Goal: Contribute content: Add original content to the website for others to see

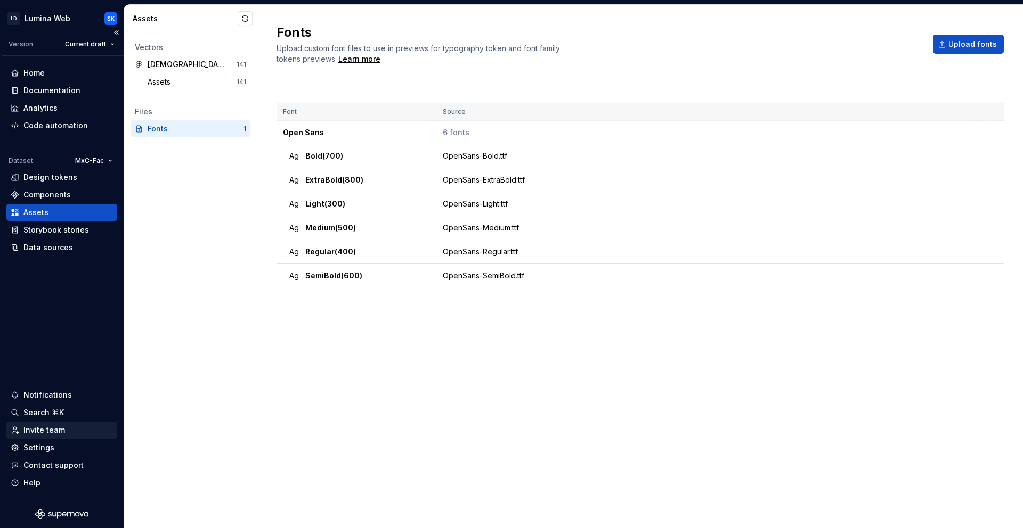
click at [85, 432] on div "Invite team" at bounding box center [62, 430] width 102 height 11
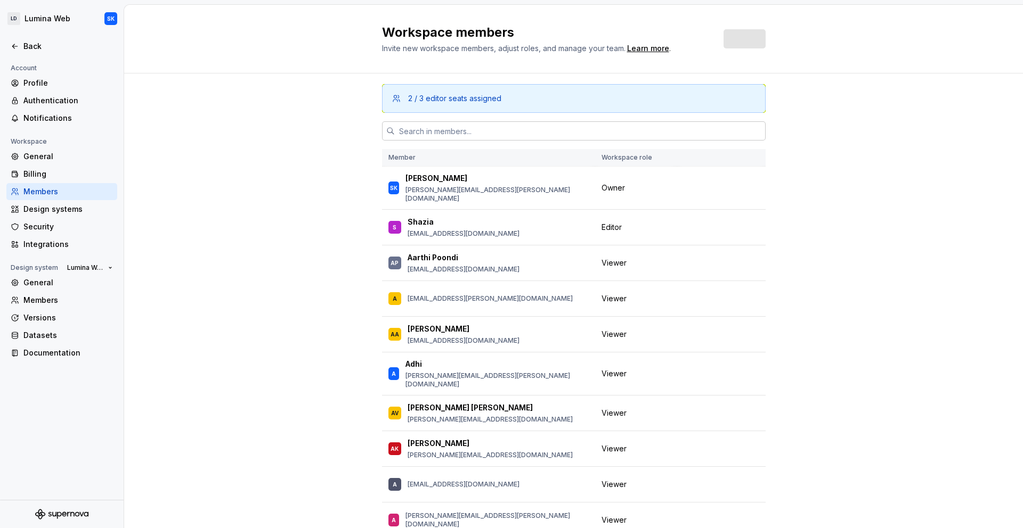
click at [461, 136] on input "text" at bounding box center [580, 130] width 371 height 19
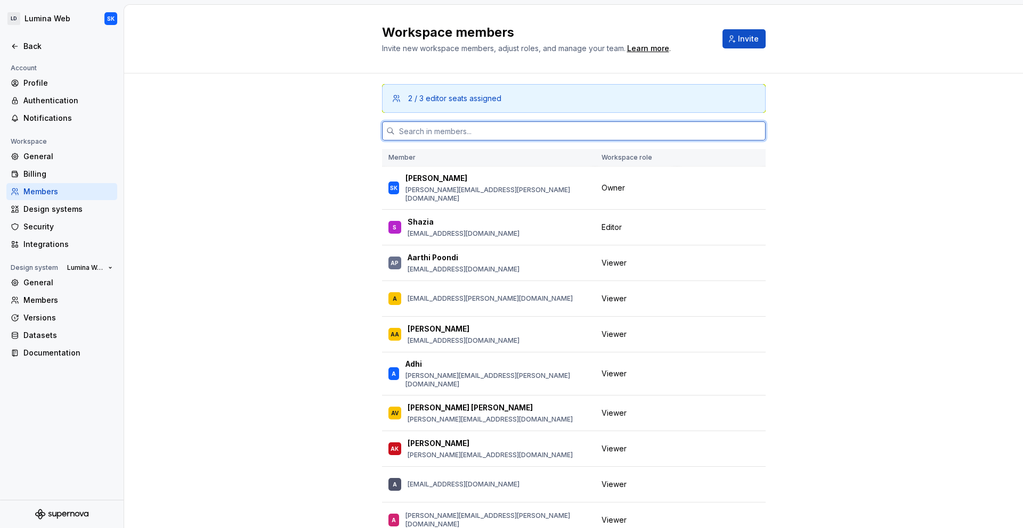
click at [443, 134] on input "text" at bounding box center [580, 130] width 371 height 19
paste input "[PERSON_NAME][EMAIL_ADDRESS][PERSON_NAME][DOMAIN_NAME]"
type input "[PERSON_NAME][EMAIL_ADDRESS][PERSON_NAME][DOMAIN_NAME]"
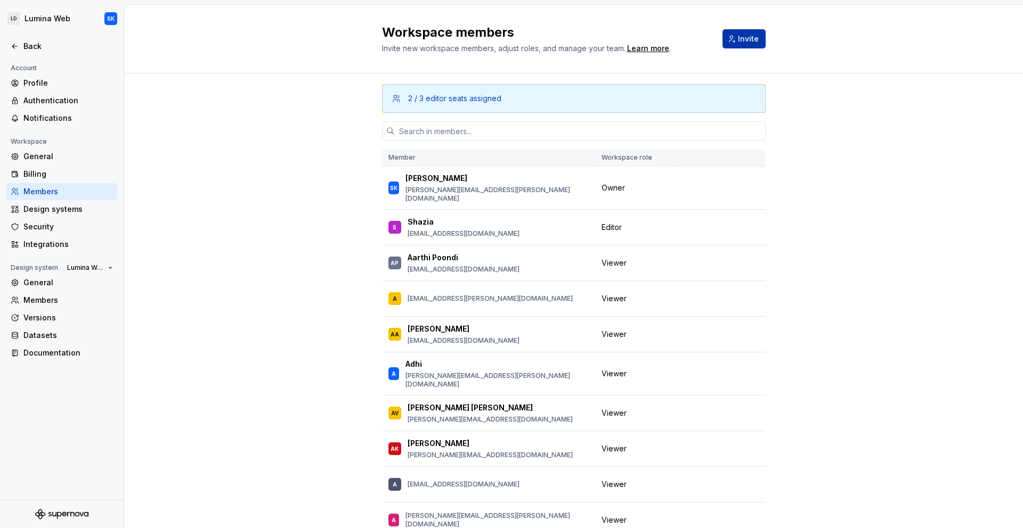
click at [755, 40] on button "Invite" at bounding box center [743, 38] width 43 height 19
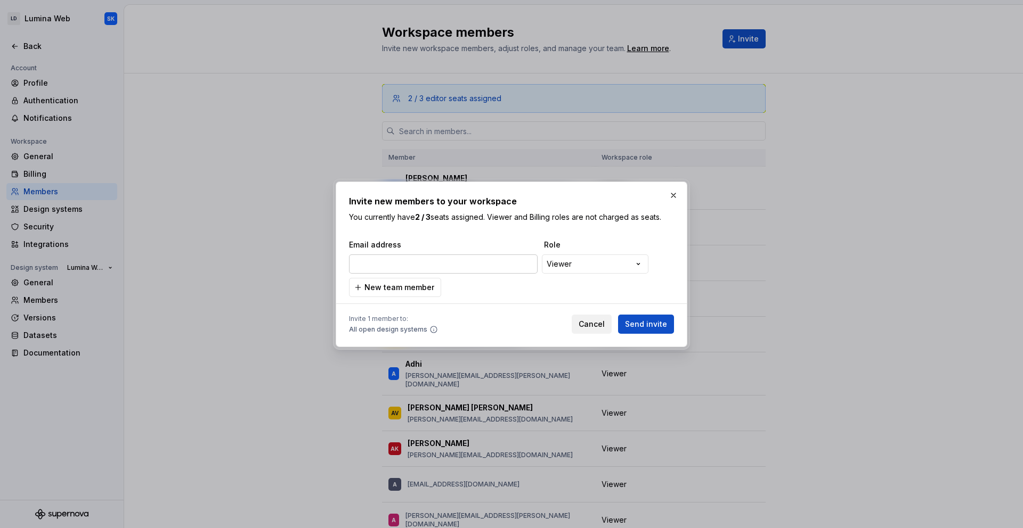
type input "[PERSON_NAME][EMAIL_ADDRESS][PERSON_NAME][DOMAIN_NAME]"
click at [506, 285] on div "**********" at bounding box center [511, 269] width 325 height 58
click at [653, 324] on span "Send invite" at bounding box center [646, 324] width 42 height 11
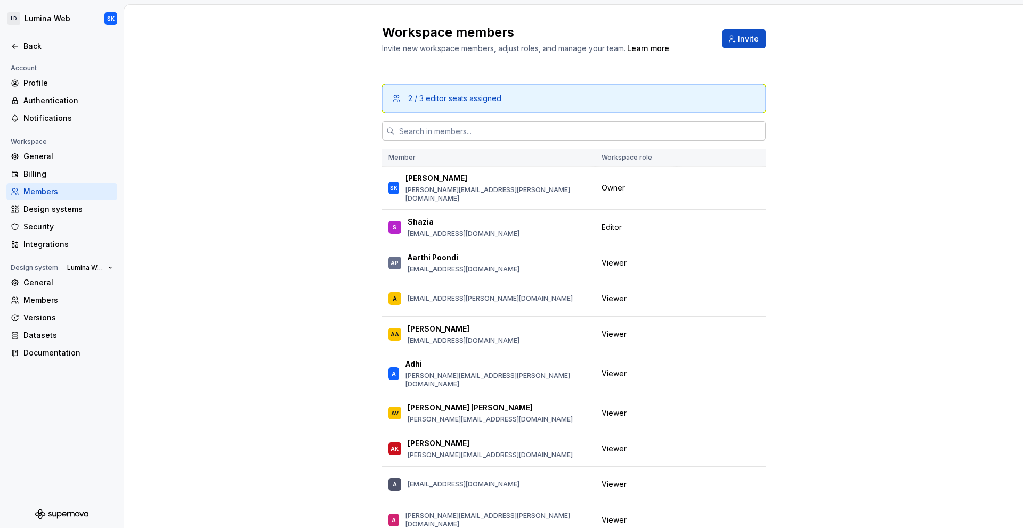
click at [556, 134] on input "text" at bounding box center [580, 130] width 371 height 19
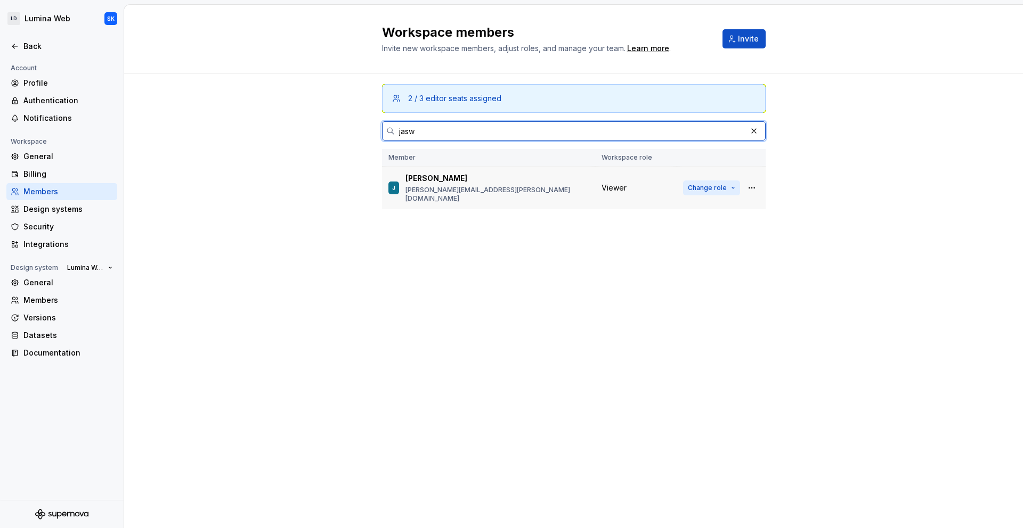
type input "jasw"
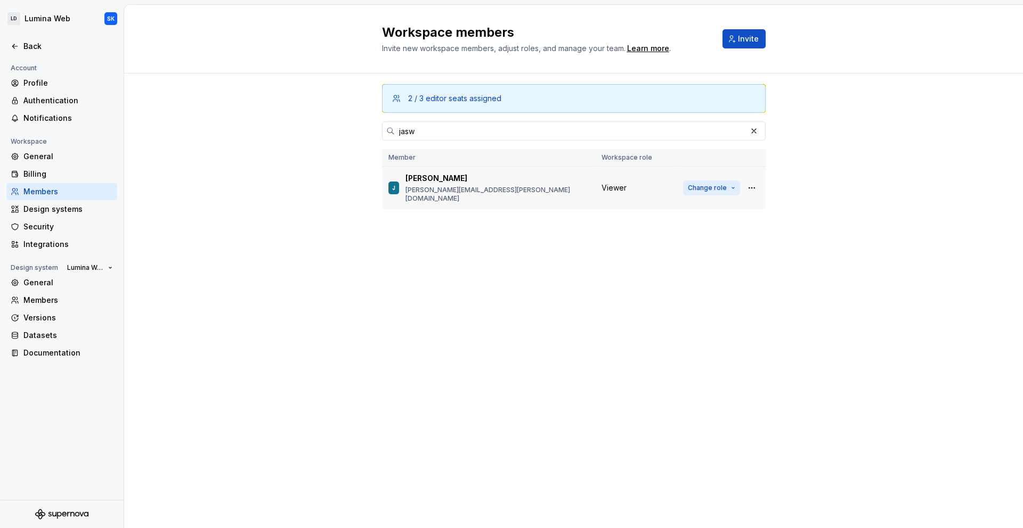
click at [722, 185] on span "Change role" at bounding box center [707, 188] width 39 height 9
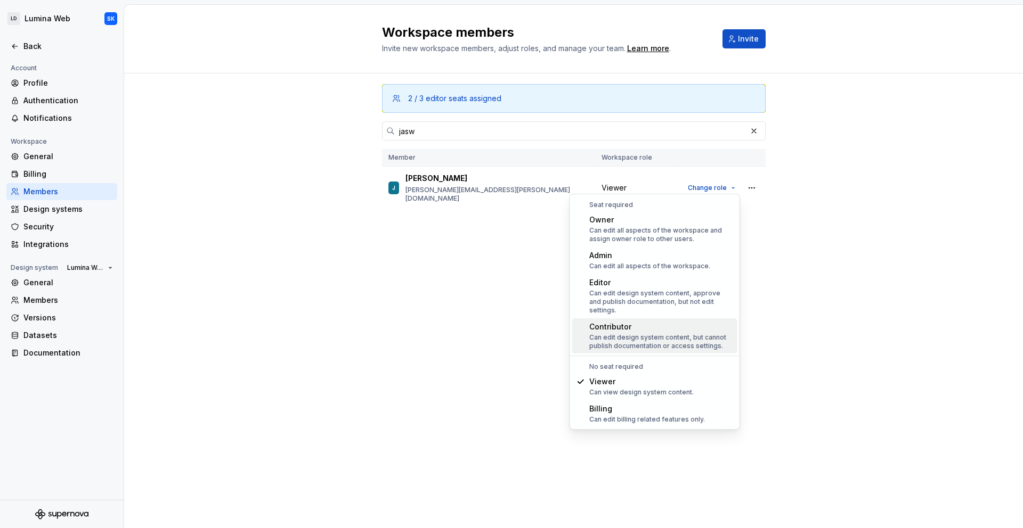
click at [723, 335] on div "Can edit design system content, but cannot publish documentation or access sett…" at bounding box center [661, 341] width 144 height 17
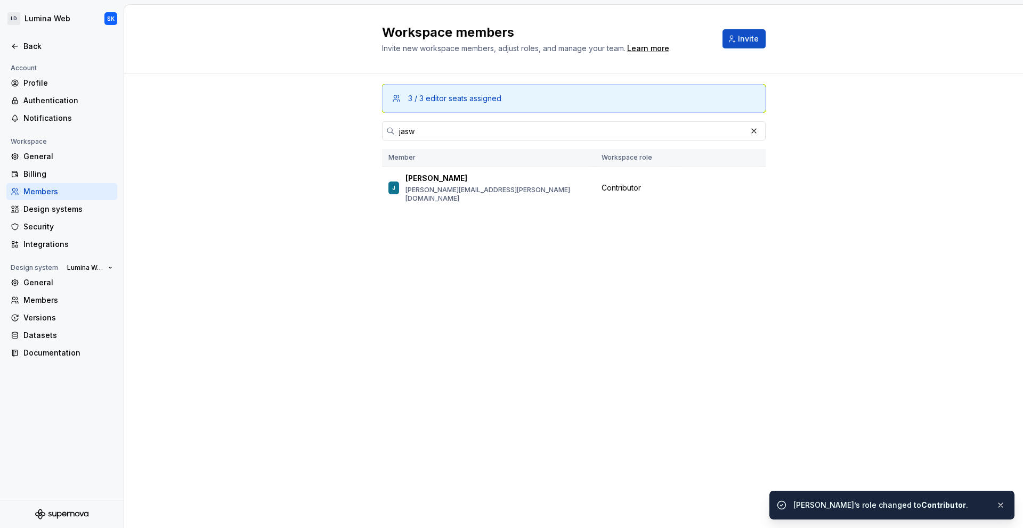
click at [611, 303] on div "Workspace members Invite new workspace members, adjust roles, and manage your t…" at bounding box center [573, 267] width 898 height 524
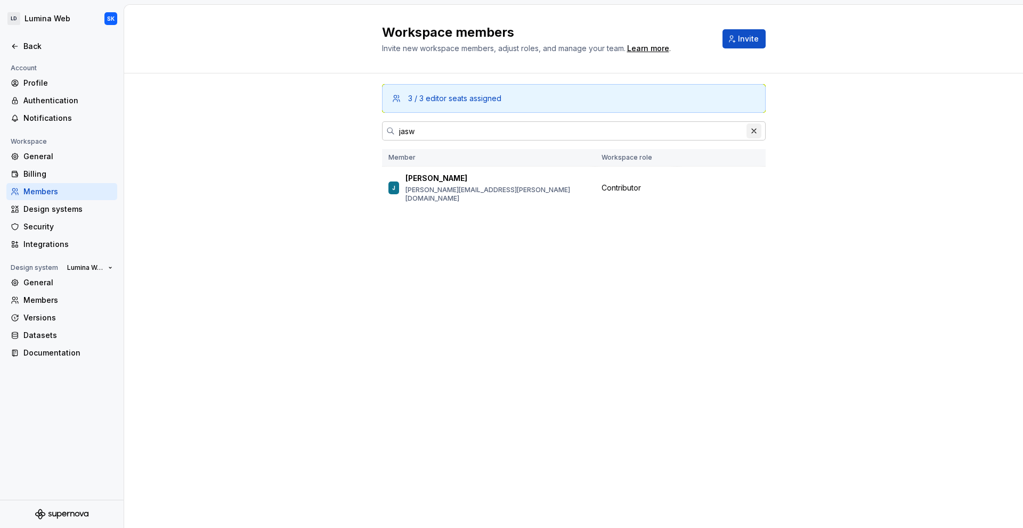
click at [752, 133] on button "button" at bounding box center [753, 131] width 15 height 15
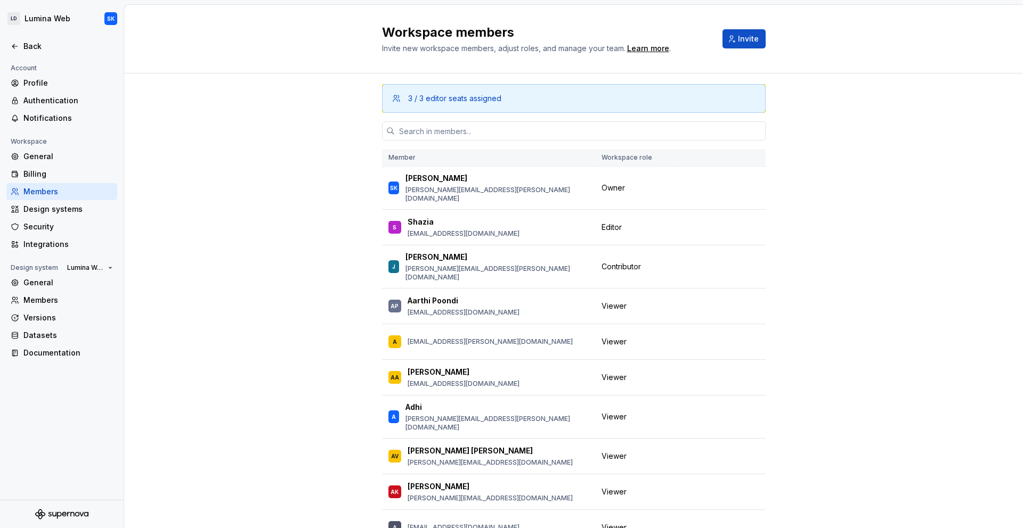
click at [73, 171] on div "Billing" at bounding box center [67, 174] width 89 height 11
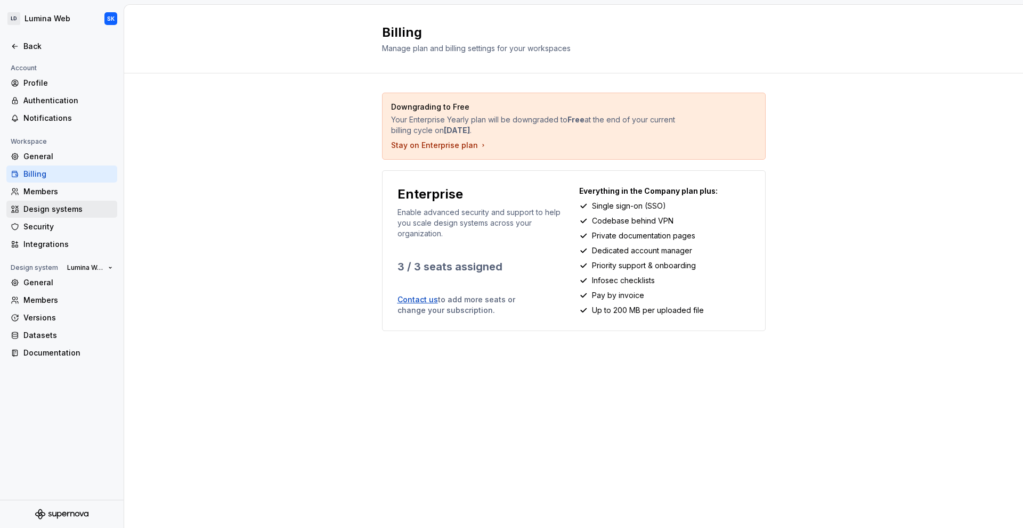
click at [74, 214] on div "Design systems" at bounding box center [67, 209] width 89 height 11
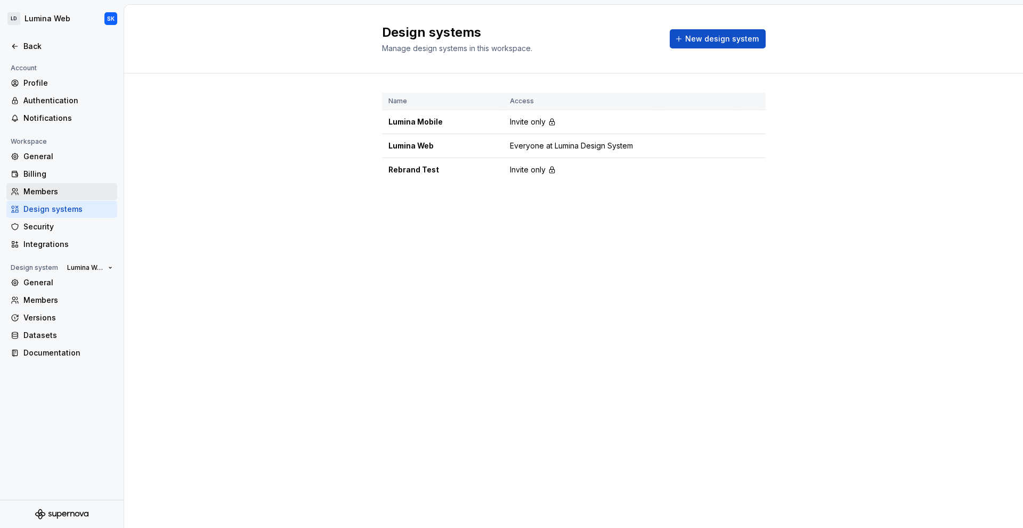
click at [70, 189] on div "Members" at bounding box center [67, 191] width 89 height 11
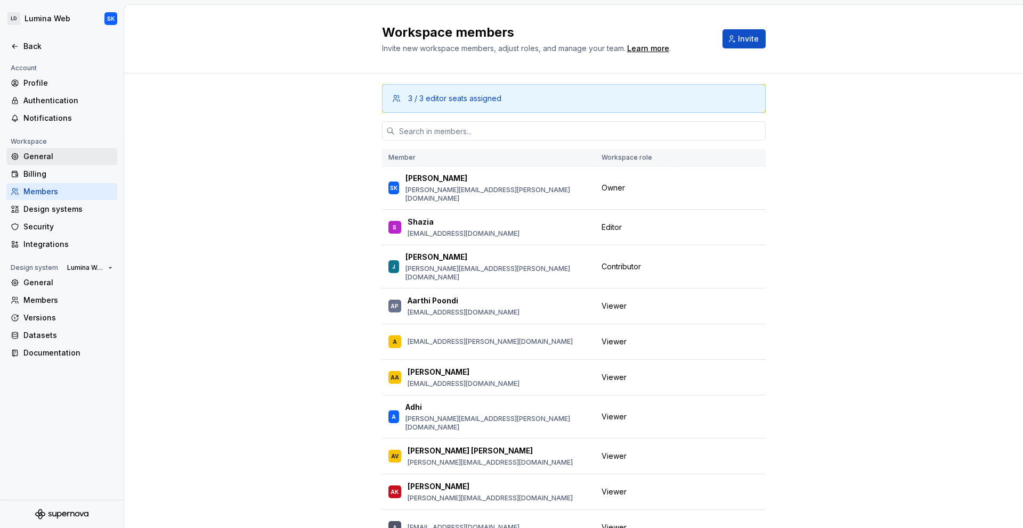
click at [73, 157] on div "General" at bounding box center [67, 156] width 89 height 11
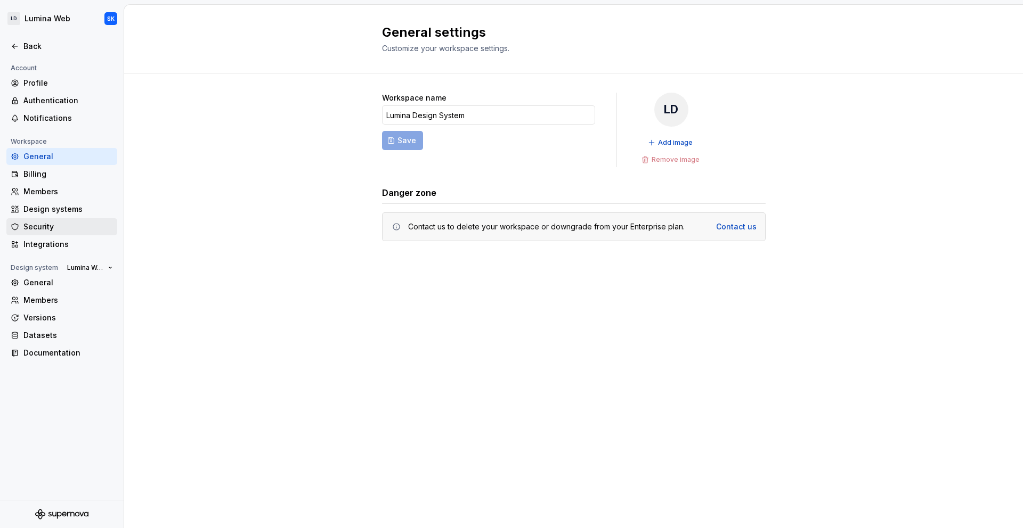
click at [74, 224] on div "Security" at bounding box center [67, 227] width 89 height 11
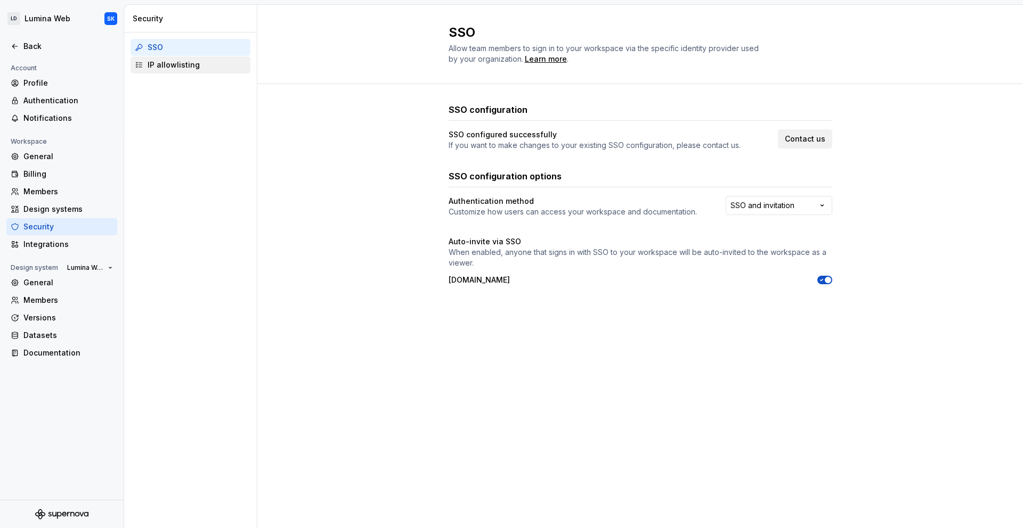
click at [201, 68] on div "IP allowlisting" at bounding box center [197, 65] width 99 height 11
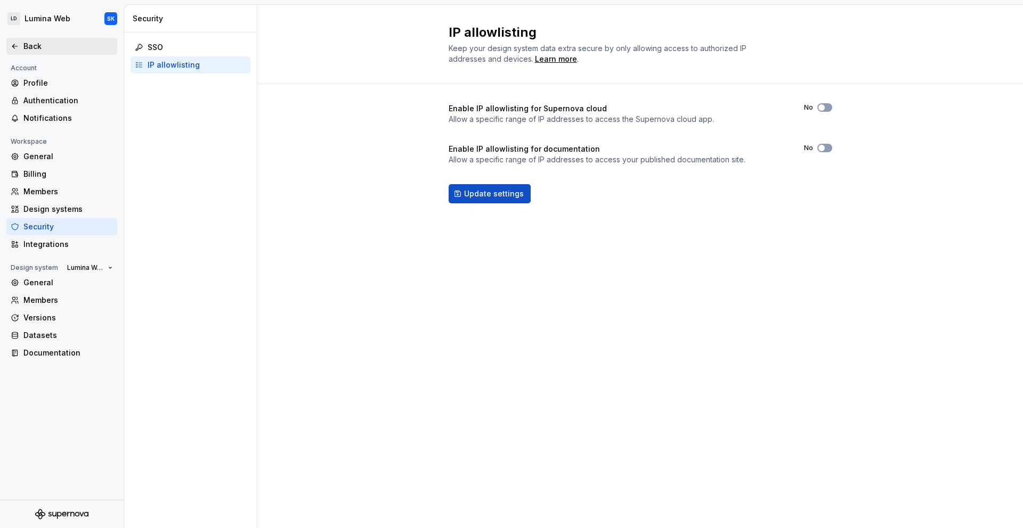
click at [54, 52] on div "Back" at bounding box center [61, 46] width 111 height 17
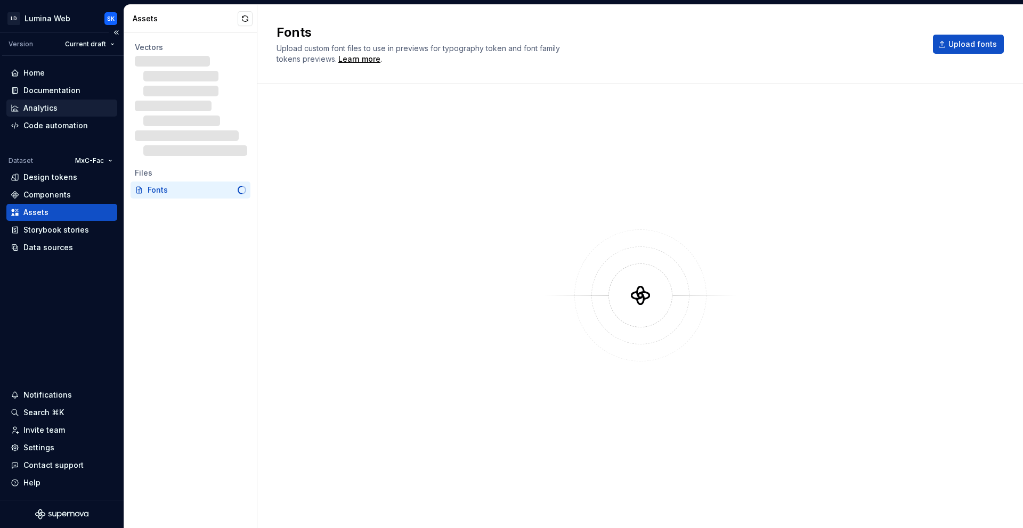
click at [86, 101] on div "Analytics" at bounding box center [61, 108] width 111 height 17
click at [84, 89] on div "Documentation" at bounding box center [62, 90] width 102 height 11
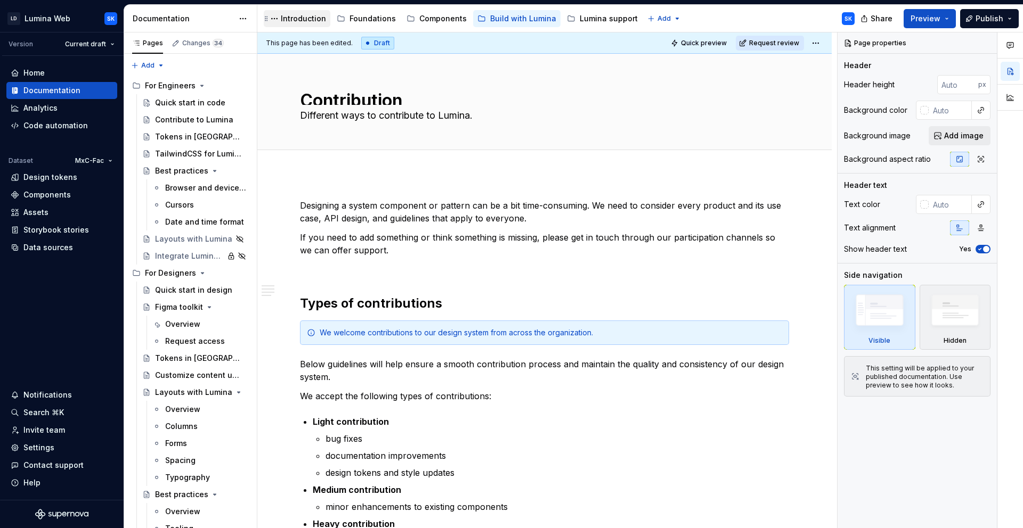
click at [299, 21] on div "Introduction" at bounding box center [303, 18] width 45 height 11
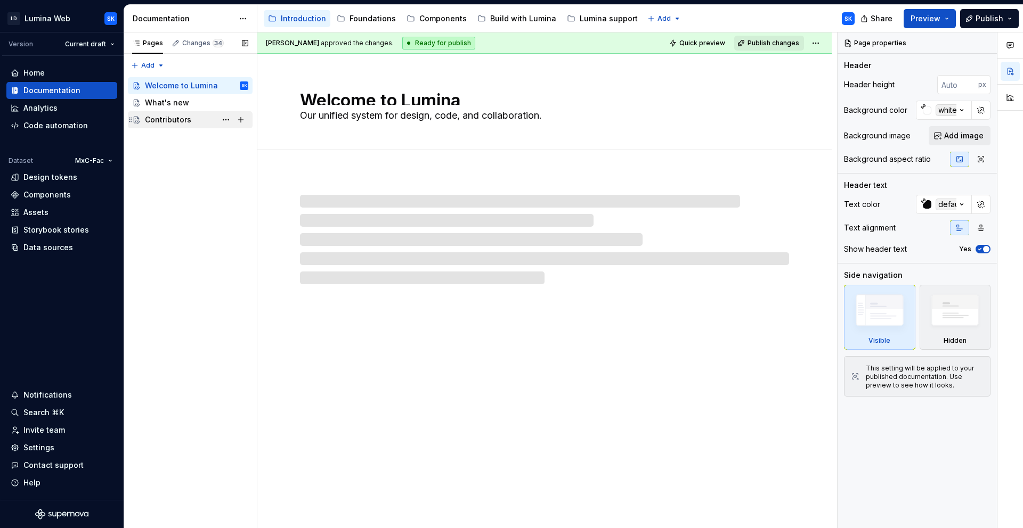
click at [200, 117] on div "Contributors" at bounding box center [196, 119] width 103 height 15
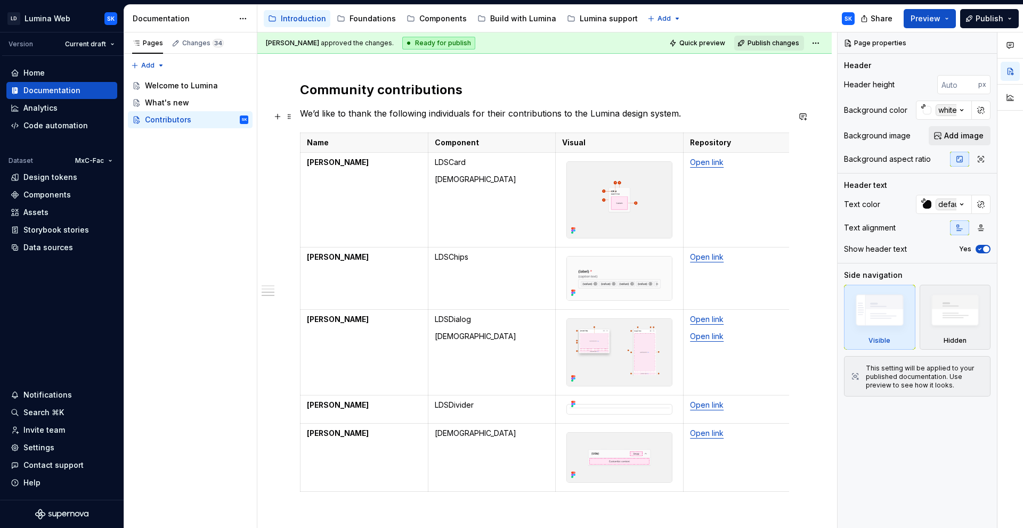
scroll to position [503, 0]
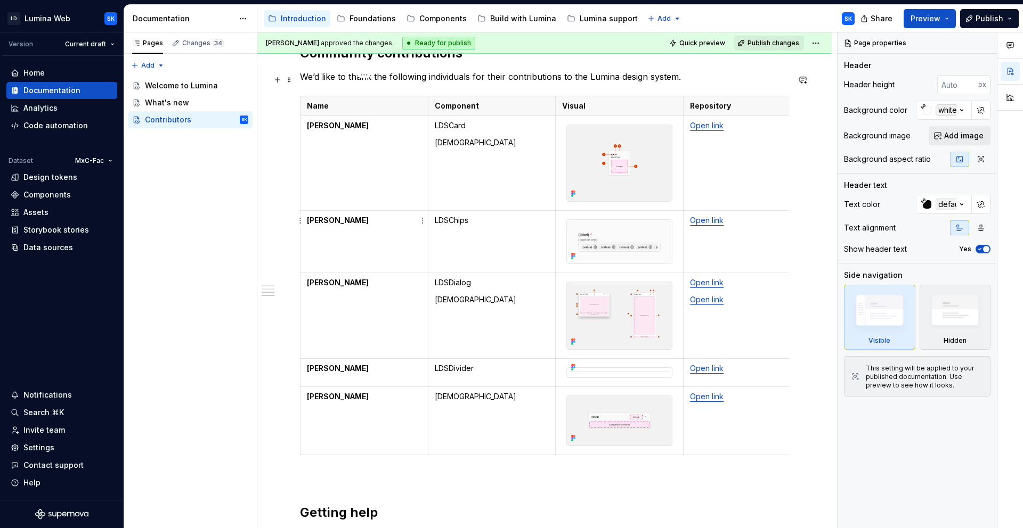
click at [394, 211] on td "[PERSON_NAME]" at bounding box center [364, 242] width 128 height 62
type textarea "*"
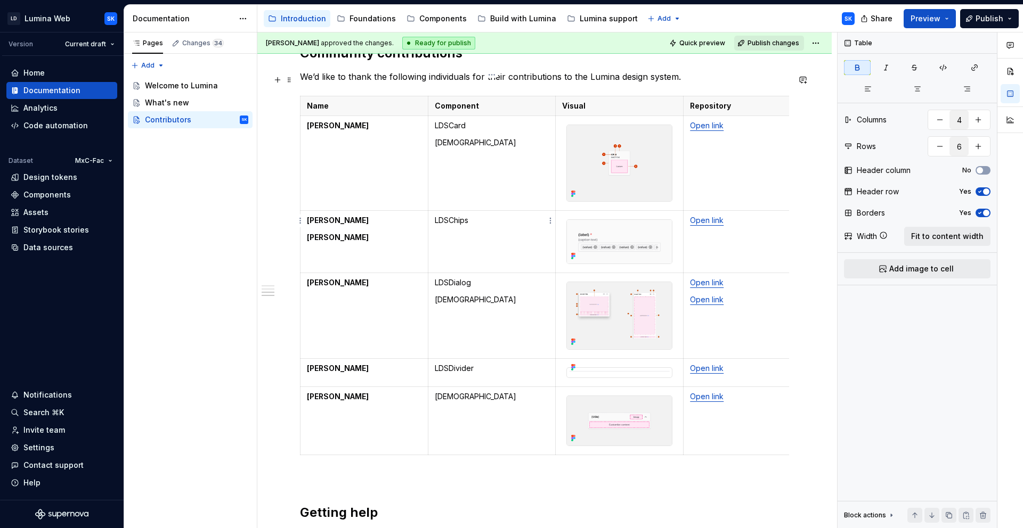
click at [484, 215] on p "LDSChips" at bounding box center [492, 220] width 115 height 11
click at [391, 222] on td "[PERSON_NAME] [PERSON_NAME]" at bounding box center [364, 242] width 128 height 62
click at [404, 277] on p "[PERSON_NAME]" at bounding box center [364, 282] width 115 height 11
click at [407, 387] on td "[PERSON_NAME]" at bounding box center [364, 421] width 128 height 69
click at [405, 391] on p "[PERSON_NAME]" at bounding box center [364, 396] width 115 height 11
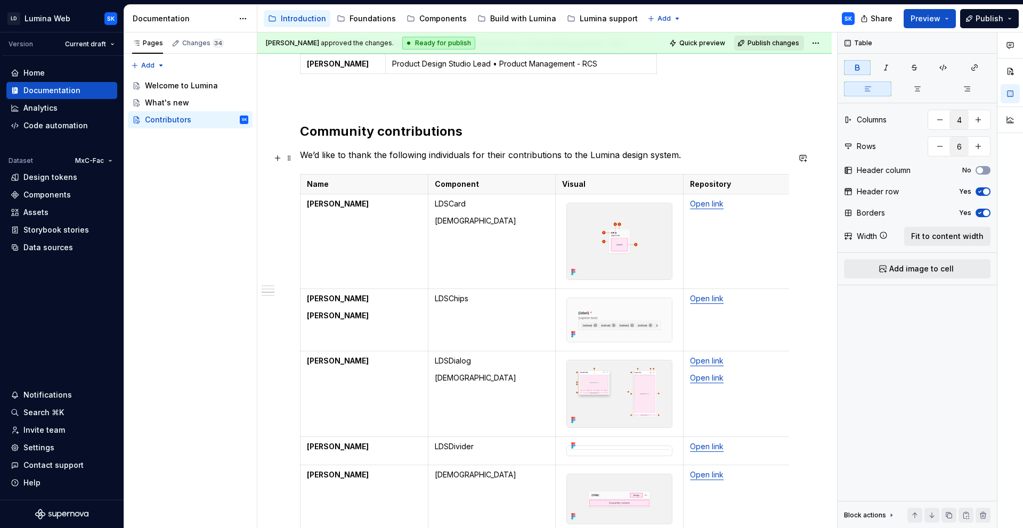
scroll to position [442, 0]
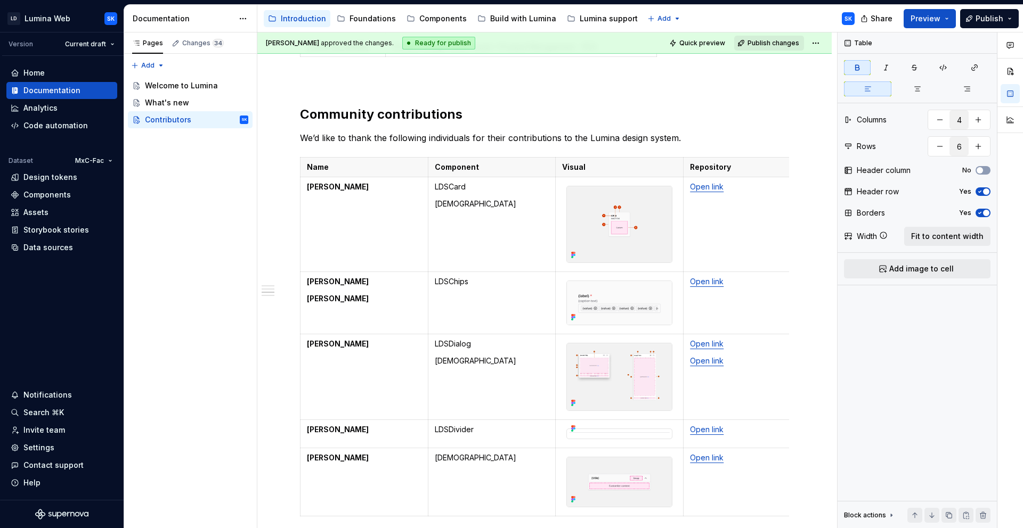
type textarea "*"
click at [714, 181] on td "Open link" at bounding box center [747, 224] width 128 height 95
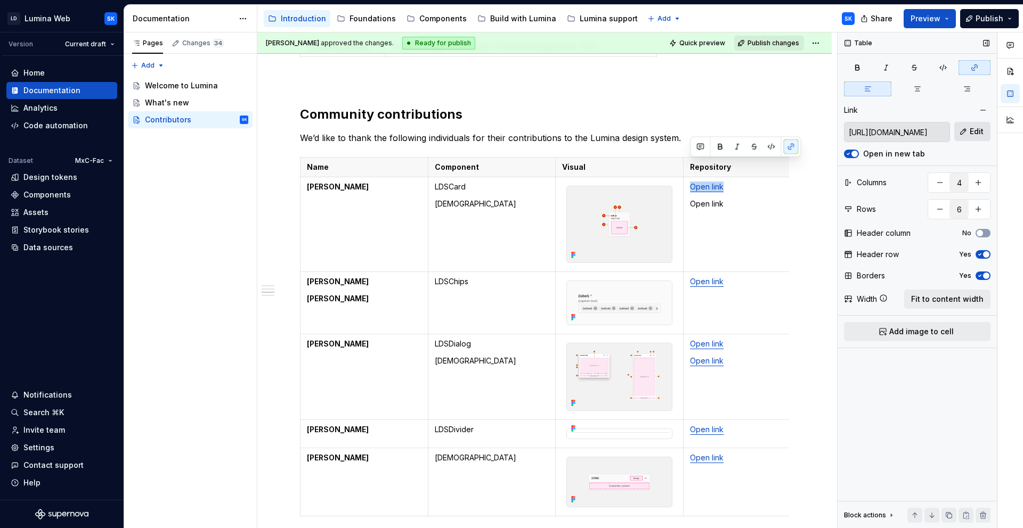
click at [979, 127] on span "Edit" at bounding box center [976, 131] width 14 height 11
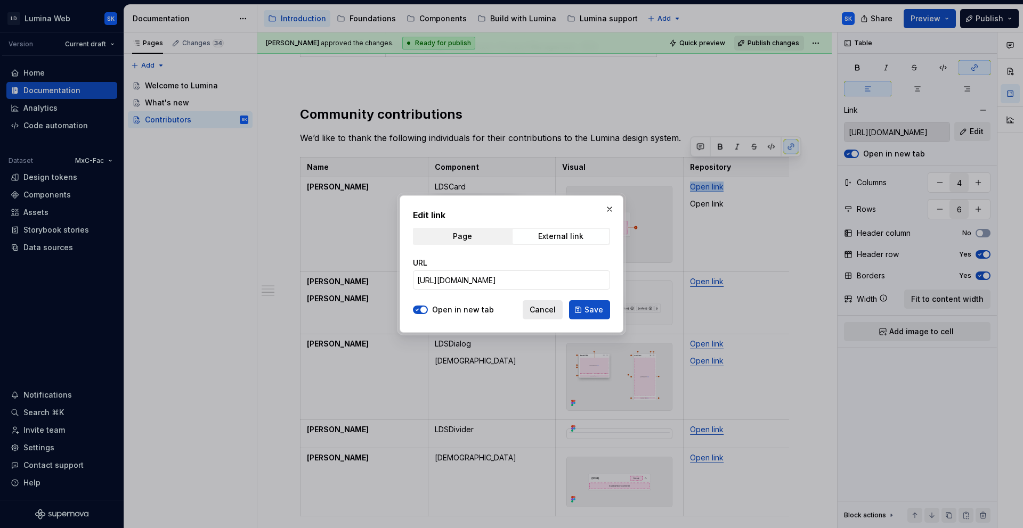
click at [542, 309] on span "Cancel" at bounding box center [542, 310] width 26 height 11
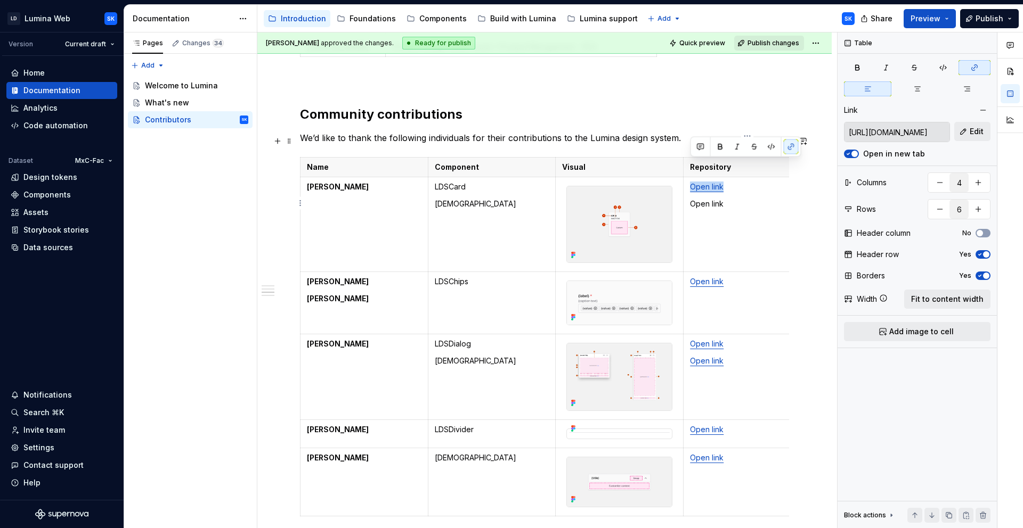
click at [722, 199] on p "Open link" at bounding box center [747, 204] width 115 height 11
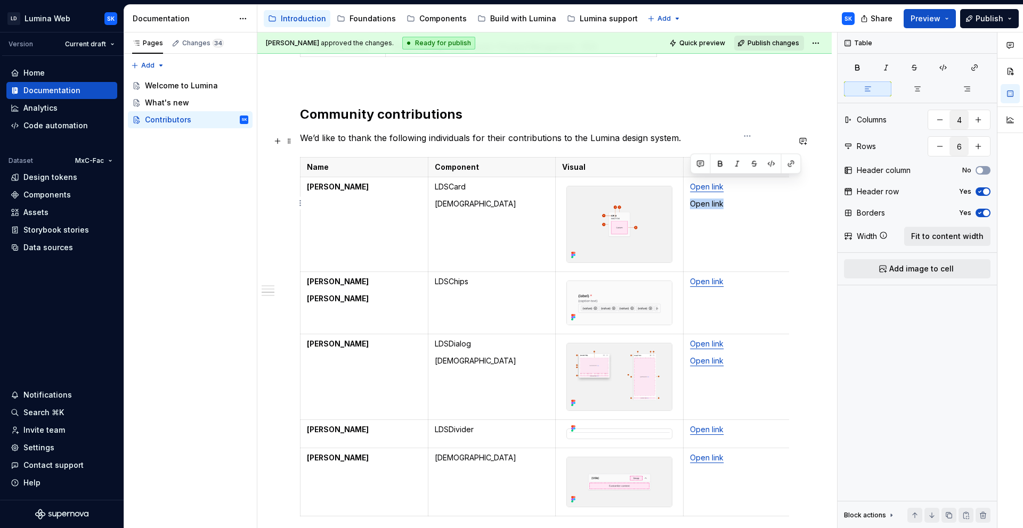
drag, startPoint x: 709, startPoint y: 184, endPoint x: 691, endPoint y: 184, distance: 17.6
click at [691, 199] on p "Open link" at bounding box center [747, 204] width 115 height 11
click at [792, 164] on button "button" at bounding box center [790, 164] width 15 height 15
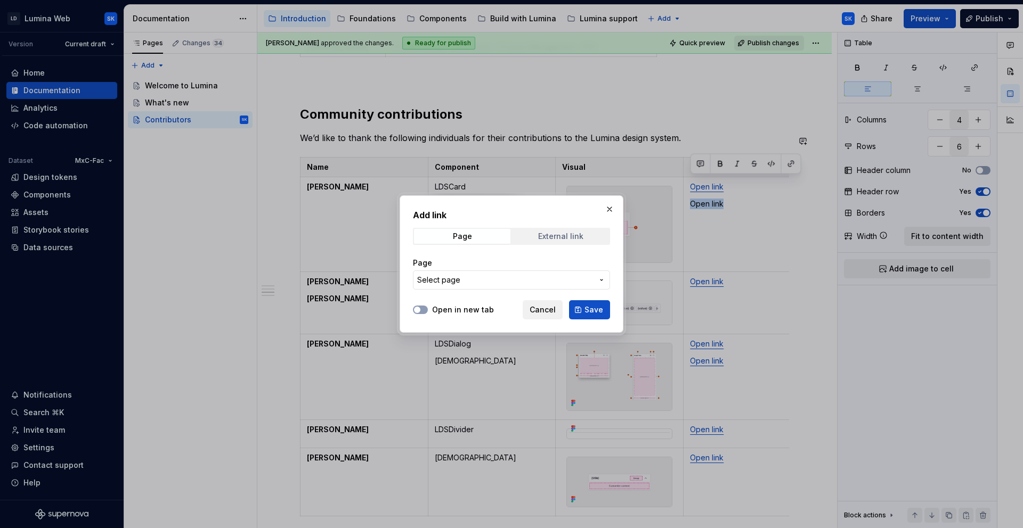
click at [566, 233] on div "External link" at bounding box center [560, 236] width 45 height 9
click at [534, 273] on input "URL" at bounding box center [511, 280] width 197 height 19
paste input "[URL][DOMAIN_NAME]"
type input "[URL][DOMAIN_NAME]"
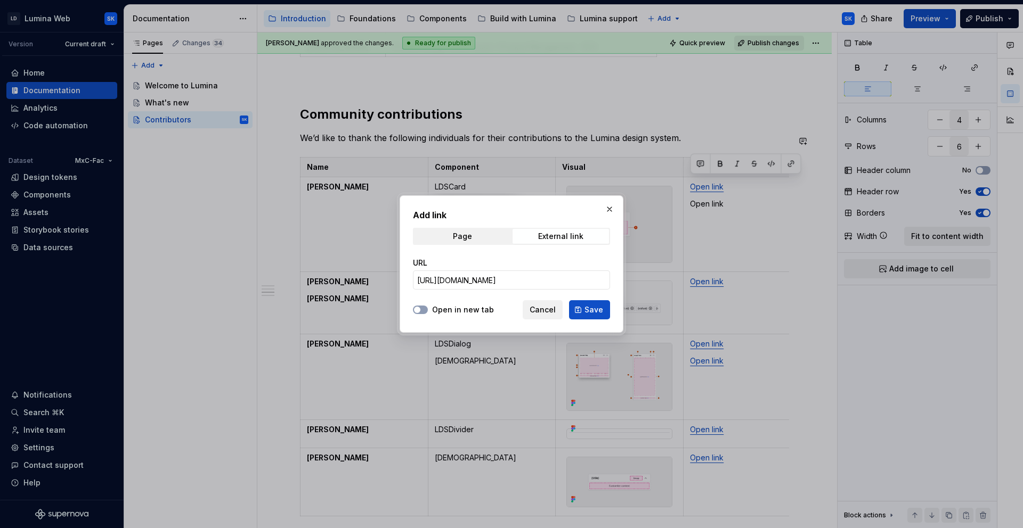
click at [486, 308] on label "Open in new tab" at bounding box center [463, 310] width 62 height 11
click at [428, 308] on button "Open in new tab" at bounding box center [420, 310] width 15 height 9
click at [601, 308] on span "Save" at bounding box center [593, 310] width 19 height 11
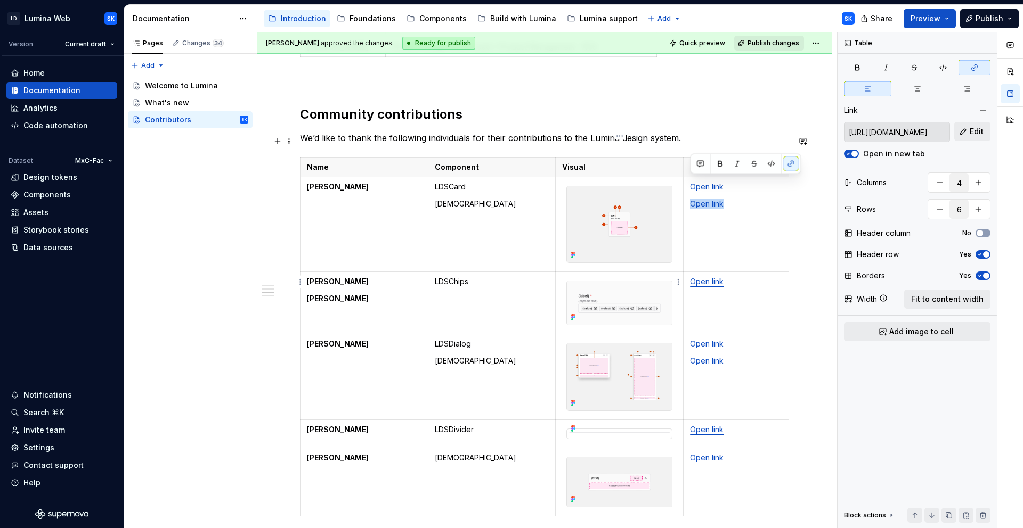
click at [792, 203] on div "Lumina is shaped by the collaboration of designers, developers, and product man…" at bounding box center [544, 316] width 574 height 1168
click at [748, 199] on p "Open link" at bounding box center [747, 204] width 115 height 11
click at [702, 277] on link "Open link" at bounding box center [707, 281] width 34 height 9
click at [977, 136] on span "Edit" at bounding box center [976, 131] width 14 height 11
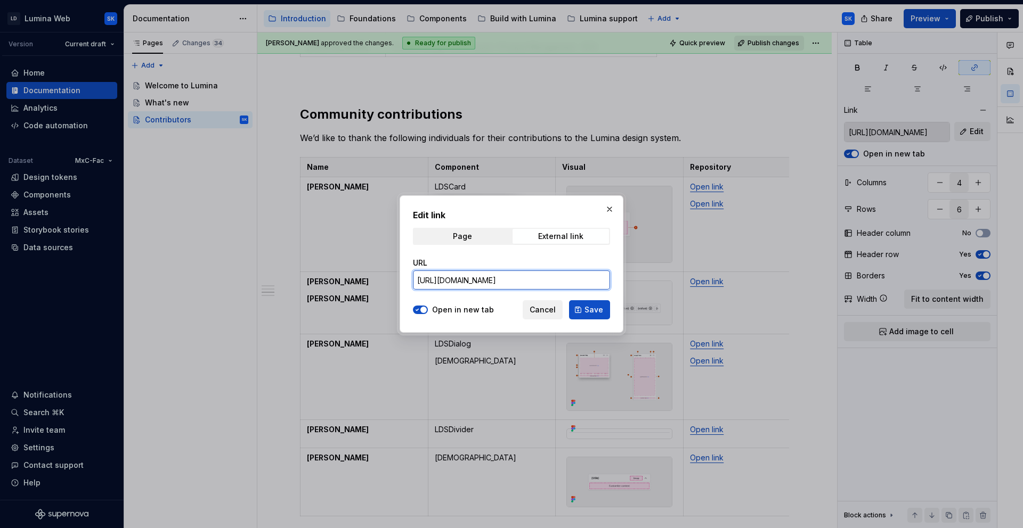
drag, startPoint x: 560, startPoint y: 278, endPoint x: 565, endPoint y: 284, distance: 8.0
click at [560, 282] on input "[URL][DOMAIN_NAME]" at bounding box center [511, 280] width 197 height 19
click at [596, 309] on span "Save" at bounding box center [593, 310] width 19 height 11
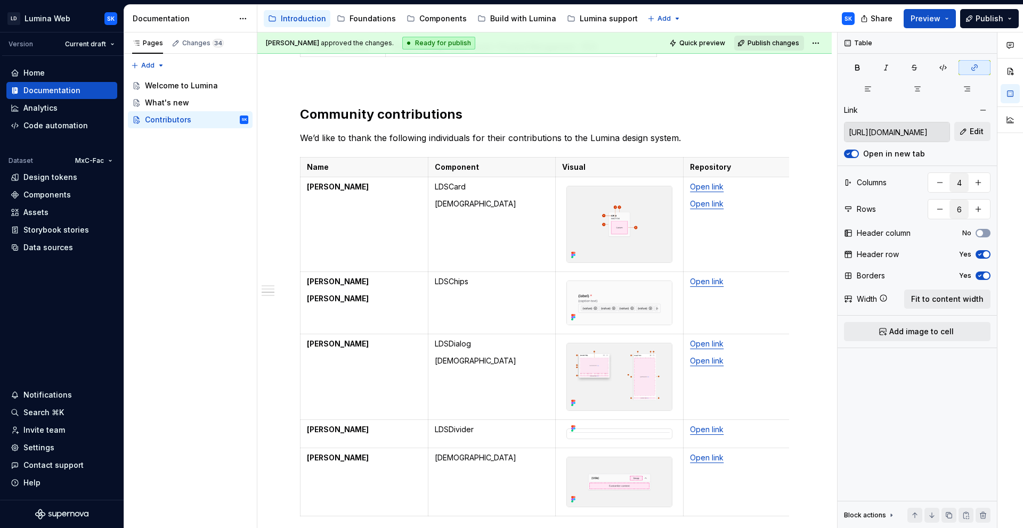
type textarea "*"
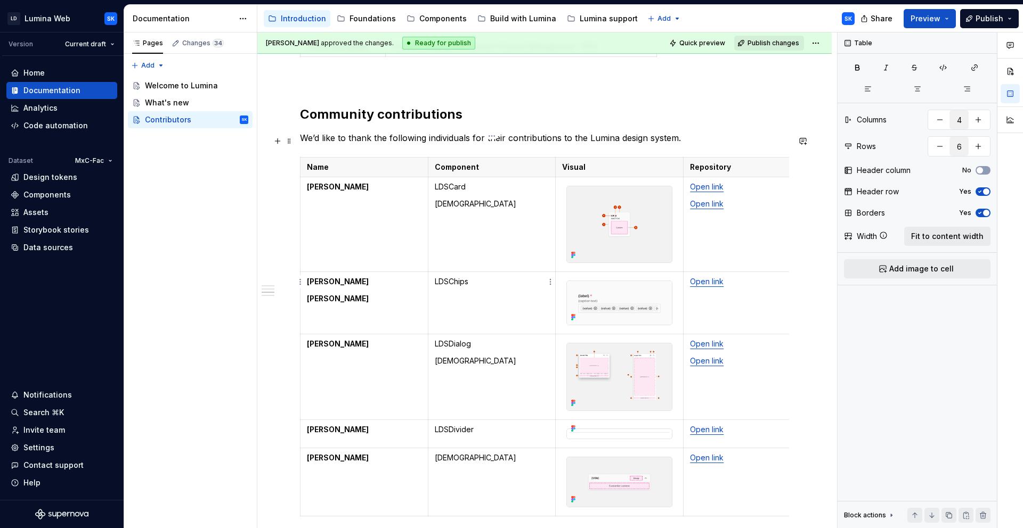
click at [447, 276] on p "LDSChips" at bounding box center [492, 281] width 115 height 11
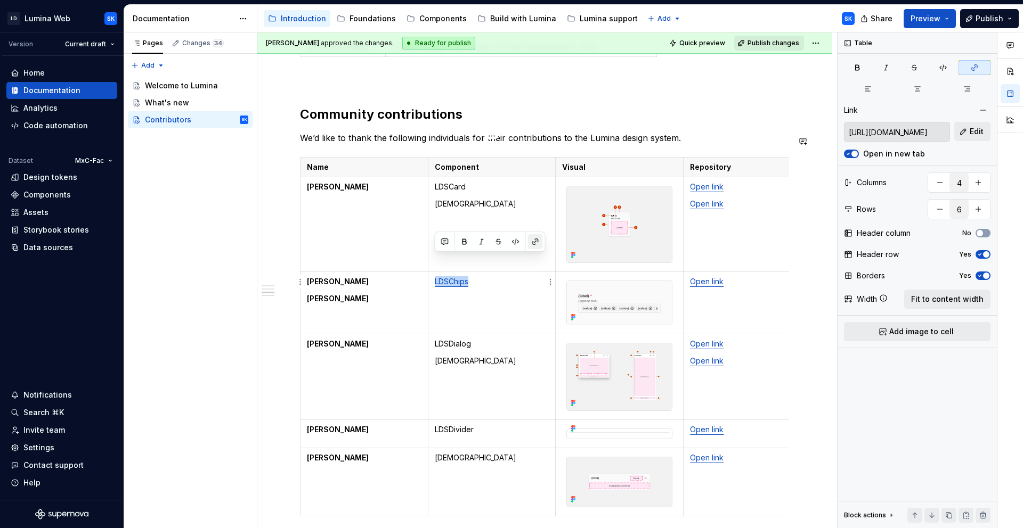
click at [535, 242] on button "button" at bounding box center [535, 241] width 15 height 15
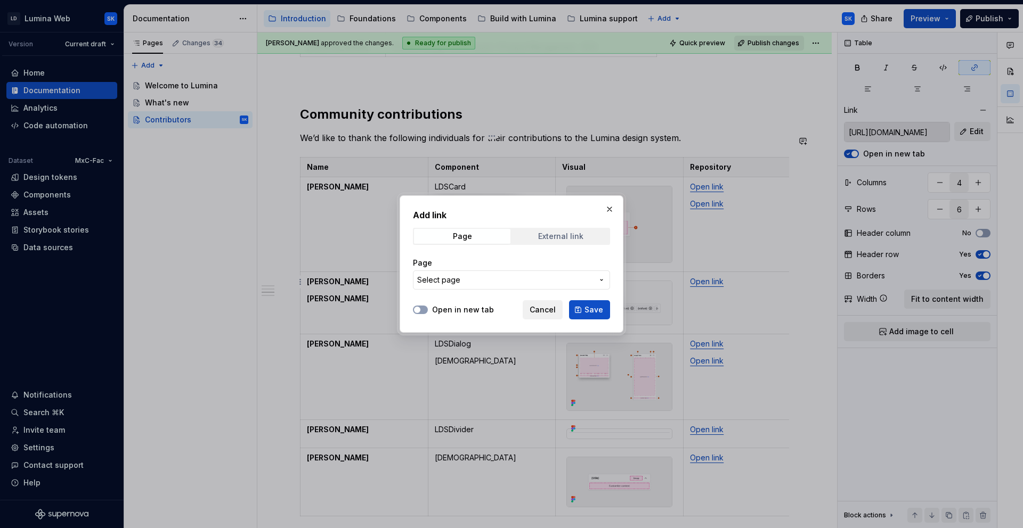
click at [569, 235] on div "External link" at bounding box center [560, 236] width 45 height 9
click at [530, 279] on input "URL" at bounding box center [511, 280] width 197 height 19
paste input "[URL][DOMAIN_NAME]"
type input "[URL][DOMAIN_NAME]"
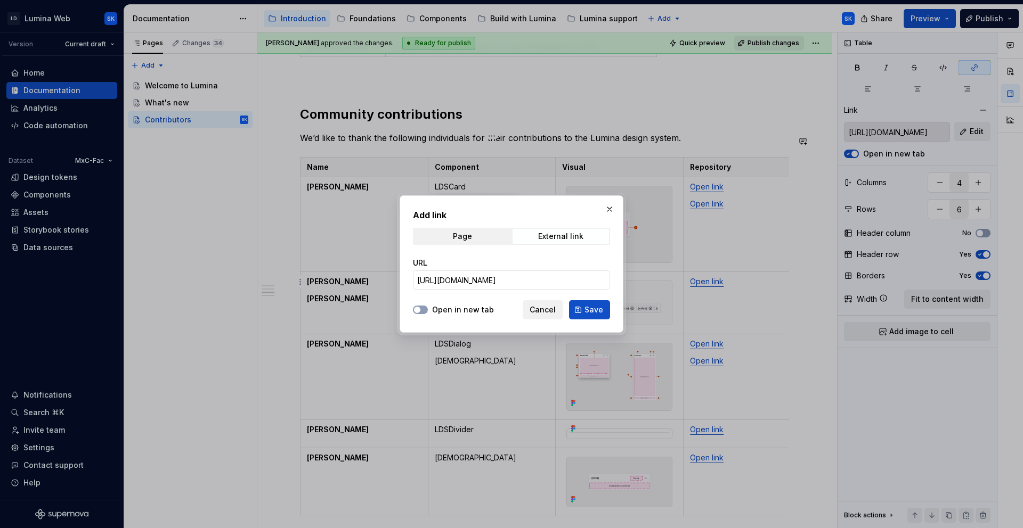
click at [470, 308] on label "Open in new tab" at bounding box center [463, 310] width 62 height 11
click at [428, 308] on button "Open in new tab" at bounding box center [420, 310] width 15 height 9
click at [582, 308] on button "Save" at bounding box center [589, 309] width 41 height 19
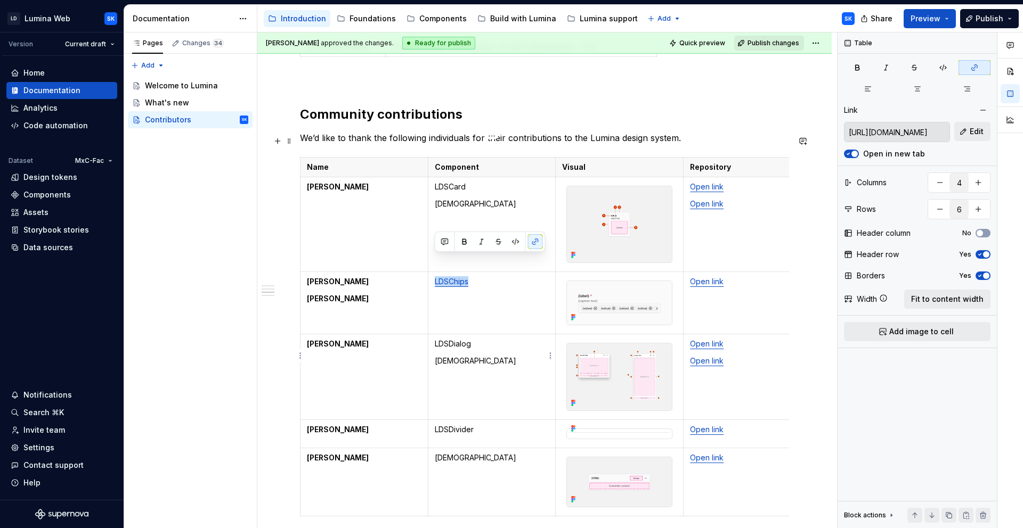
drag, startPoint x: 480, startPoint y: 327, endPoint x: 652, endPoint y: 251, distance: 188.4
click at [480, 339] on p "LDSDialog" at bounding box center [492, 344] width 115 height 11
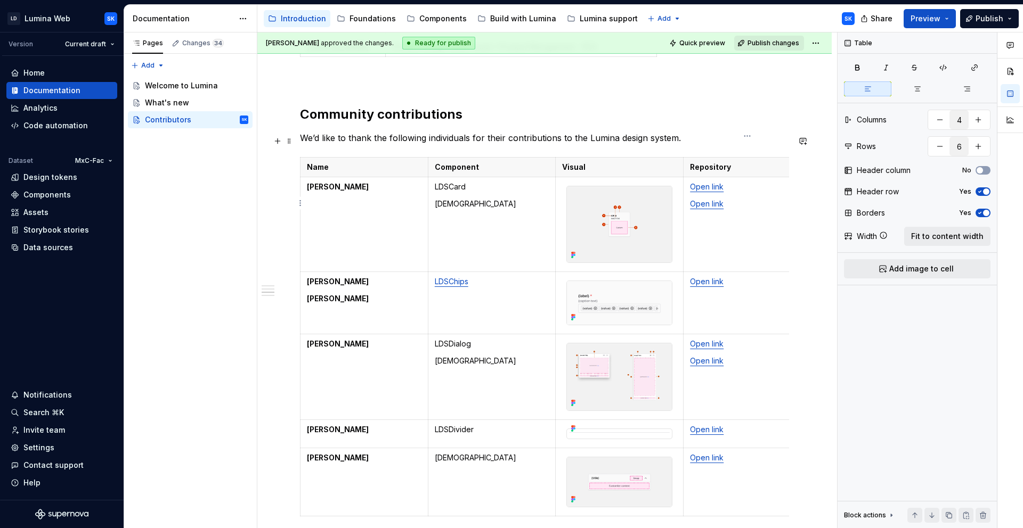
click at [714, 199] on link "Open link" at bounding box center [707, 203] width 34 height 9
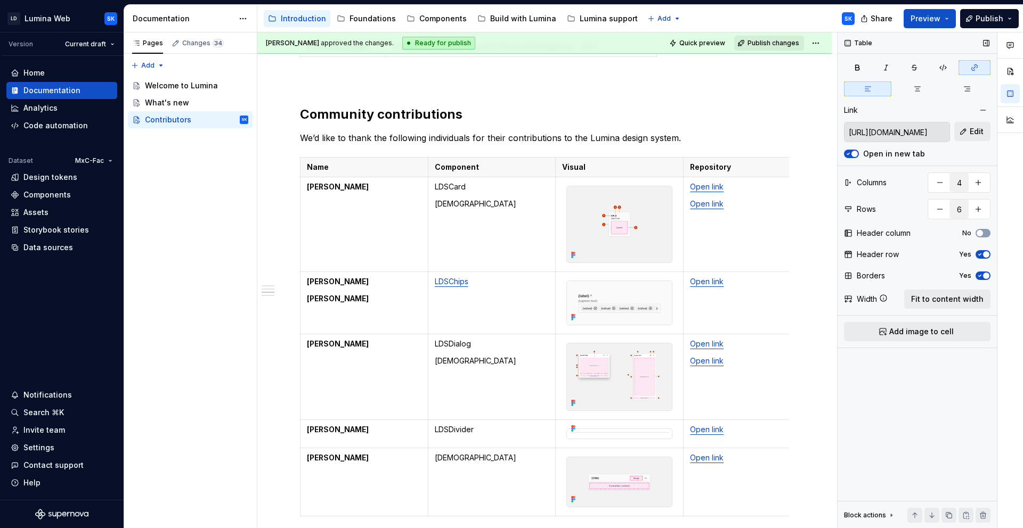
click at [953, 139] on div "[URL][DOMAIN_NAME] Edit" at bounding box center [917, 132] width 146 height 20
click at [978, 133] on span "Edit" at bounding box center [976, 131] width 14 height 11
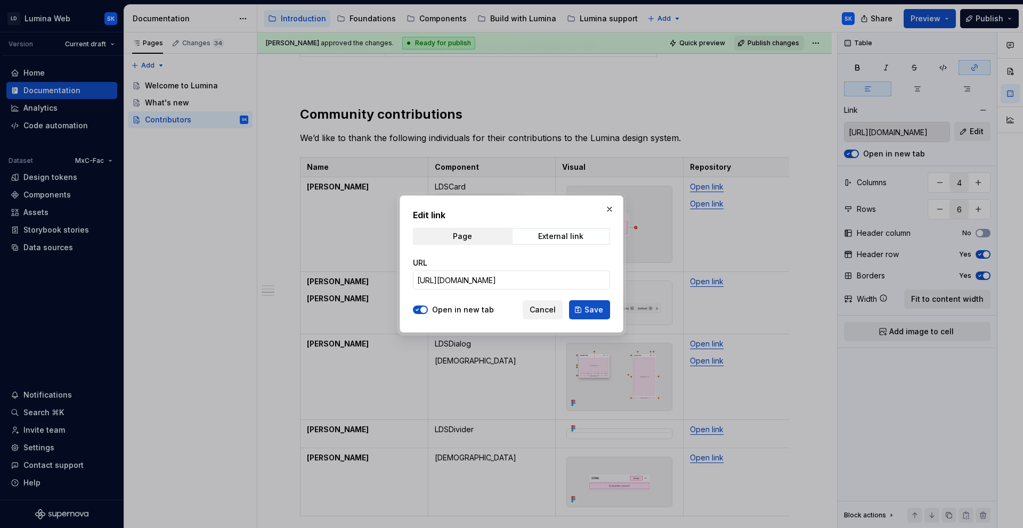
click at [552, 301] on button "Cancel" at bounding box center [542, 309] width 40 height 19
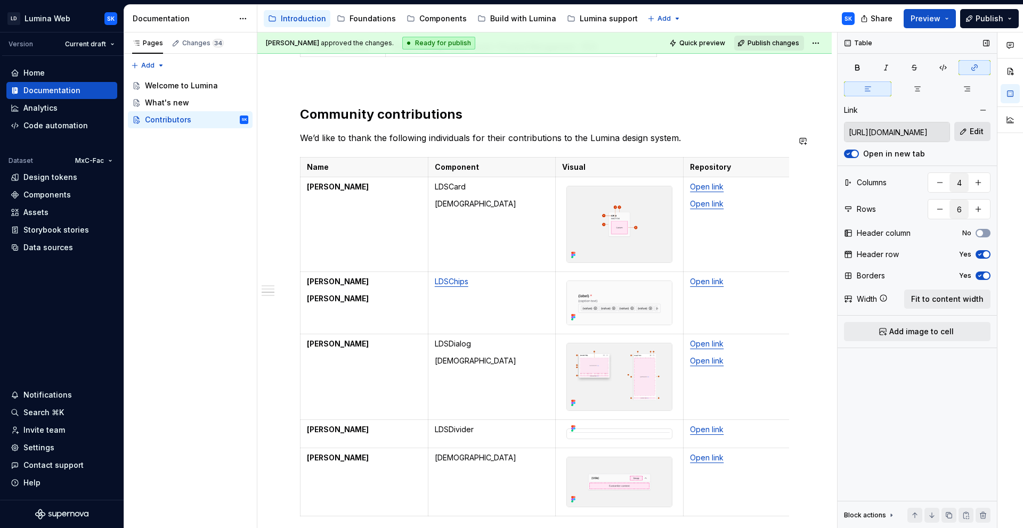
click at [978, 139] on button "Edit" at bounding box center [972, 131] width 36 height 19
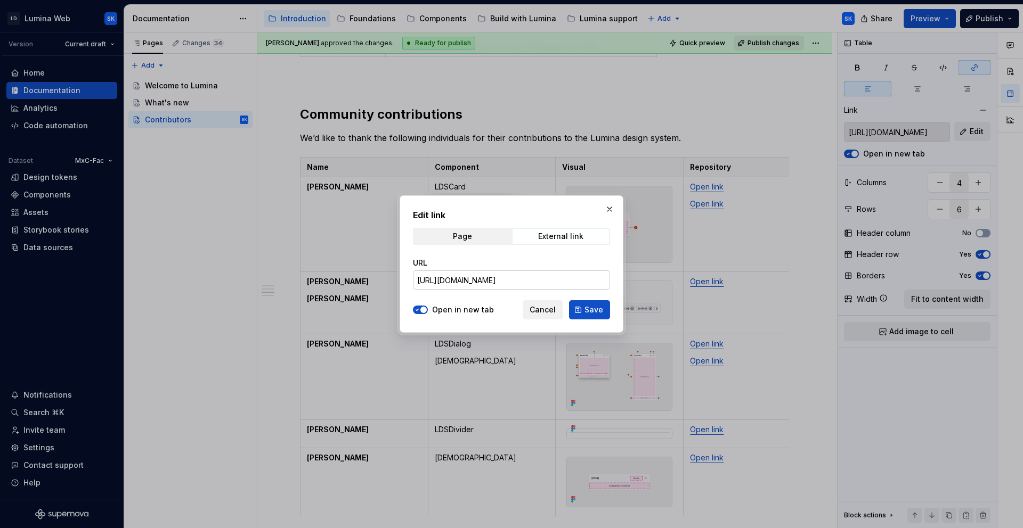
click at [491, 288] on input "[URL][DOMAIN_NAME]" at bounding box center [511, 280] width 197 height 19
click at [545, 301] on button "Cancel" at bounding box center [542, 309] width 40 height 19
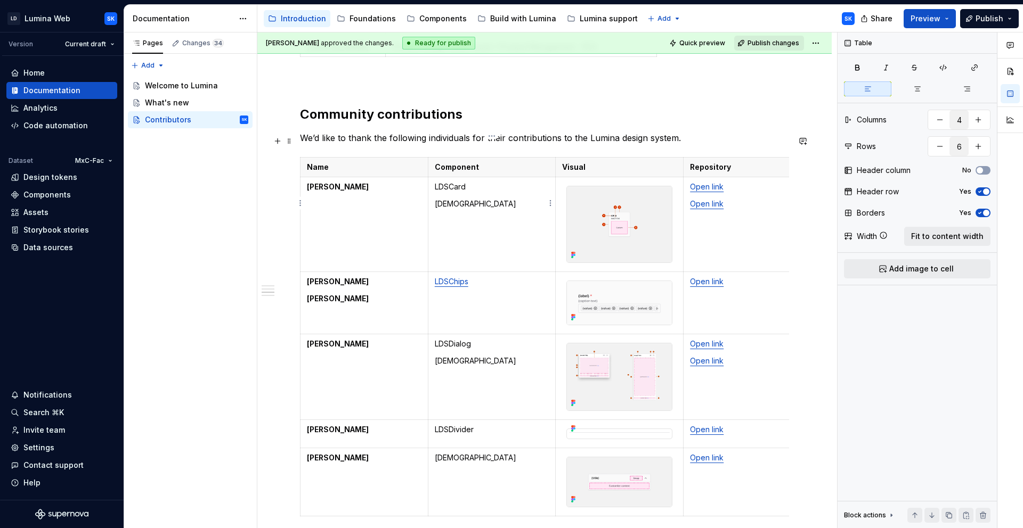
click at [461, 199] on p "[DEMOGRAPHIC_DATA]" at bounding box center [492, 204] width 115 height 11
type textarea "*"
